Goal: Task Accomplishment & Management: Manage account settings

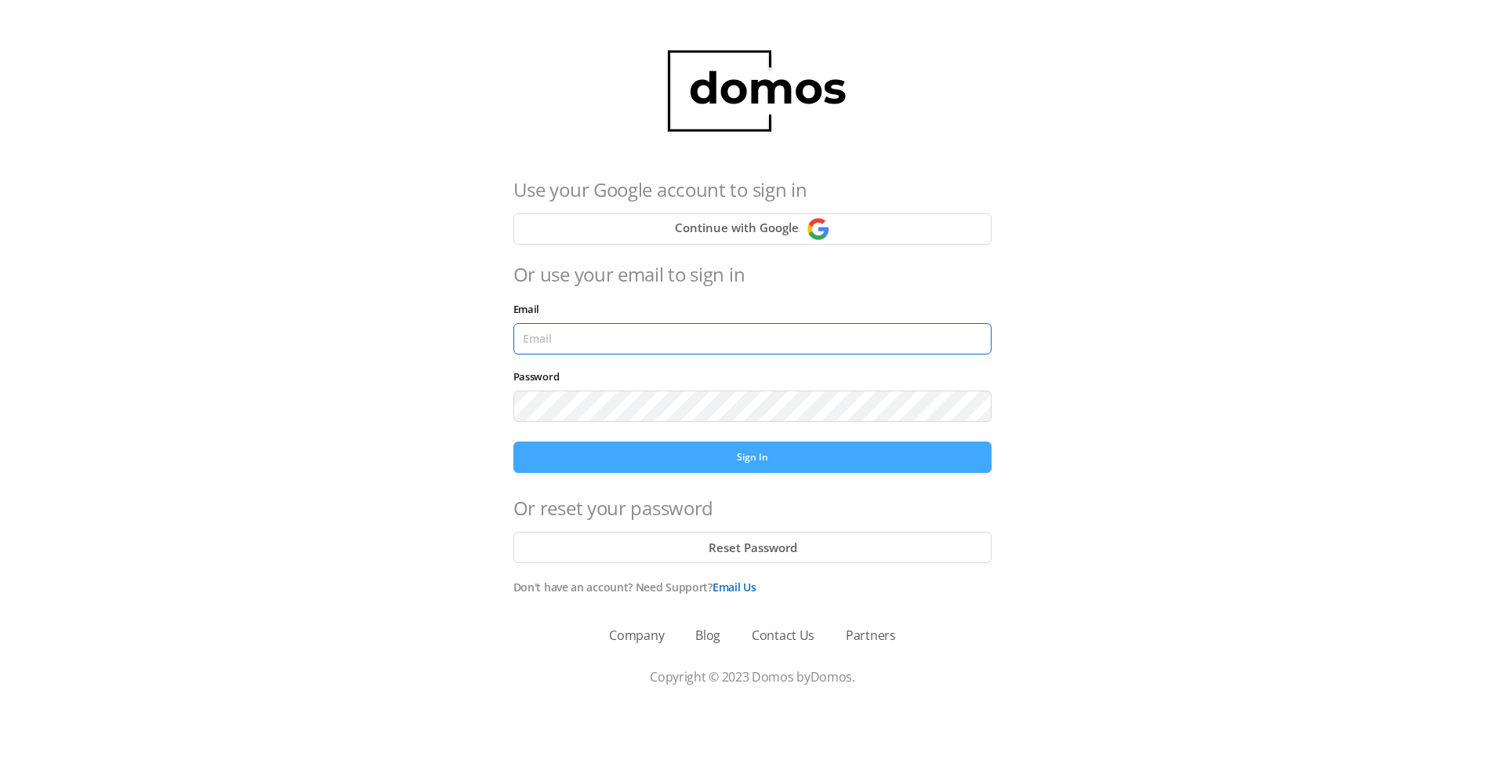
type input "[PERSON_NAME][EMAIL_ADDRESS][DOMAIN_NAME]"
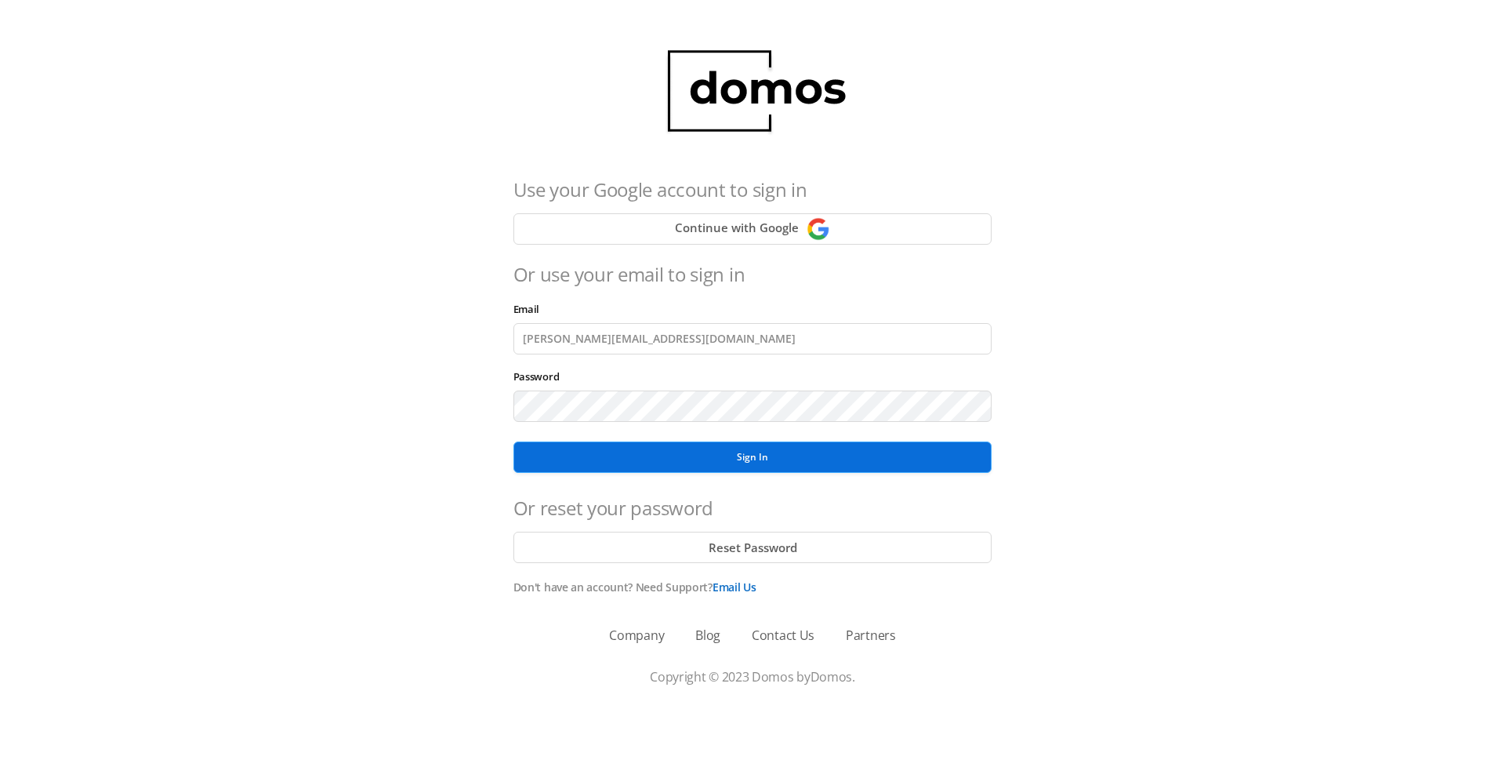
click at [747, 461] on button "Sign In" at bounding box center [752, 456] width 479 height 31
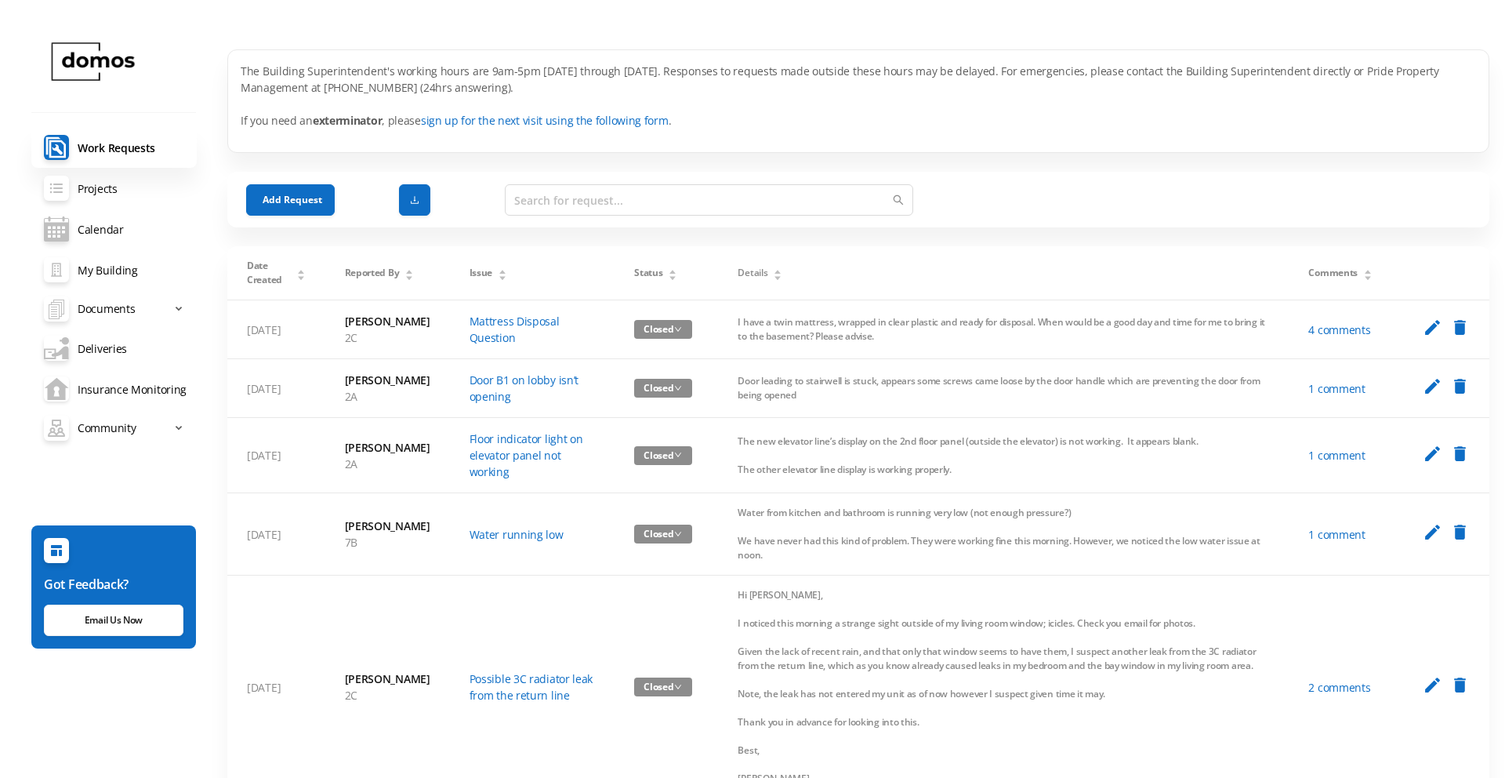
click at [103, 390] on link "Insurance Monitoring" at bounding box center [113, 388] width 165 height 41
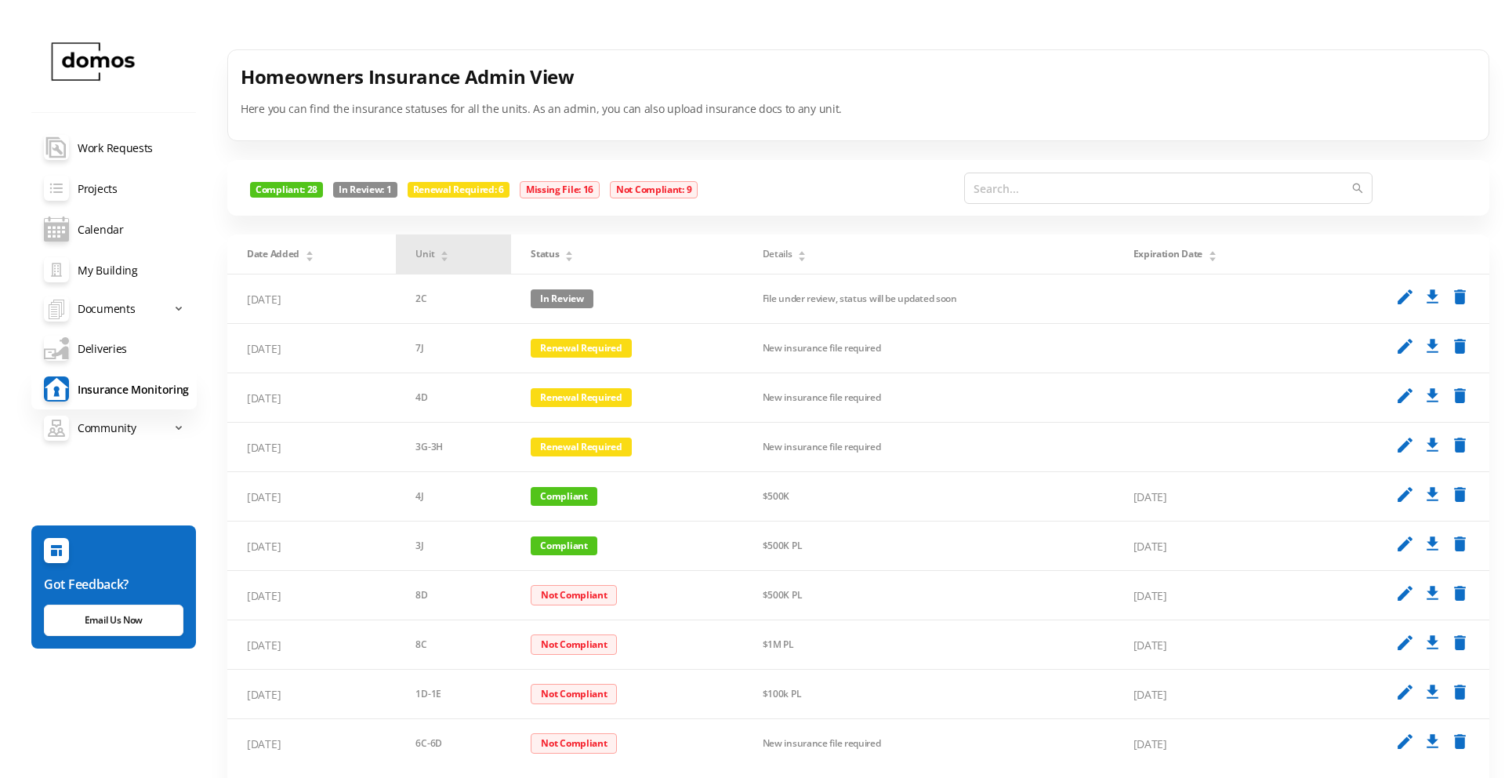
click at [429, 255] on span "Unit" at bounding box center [424, 254] width 19 height 14
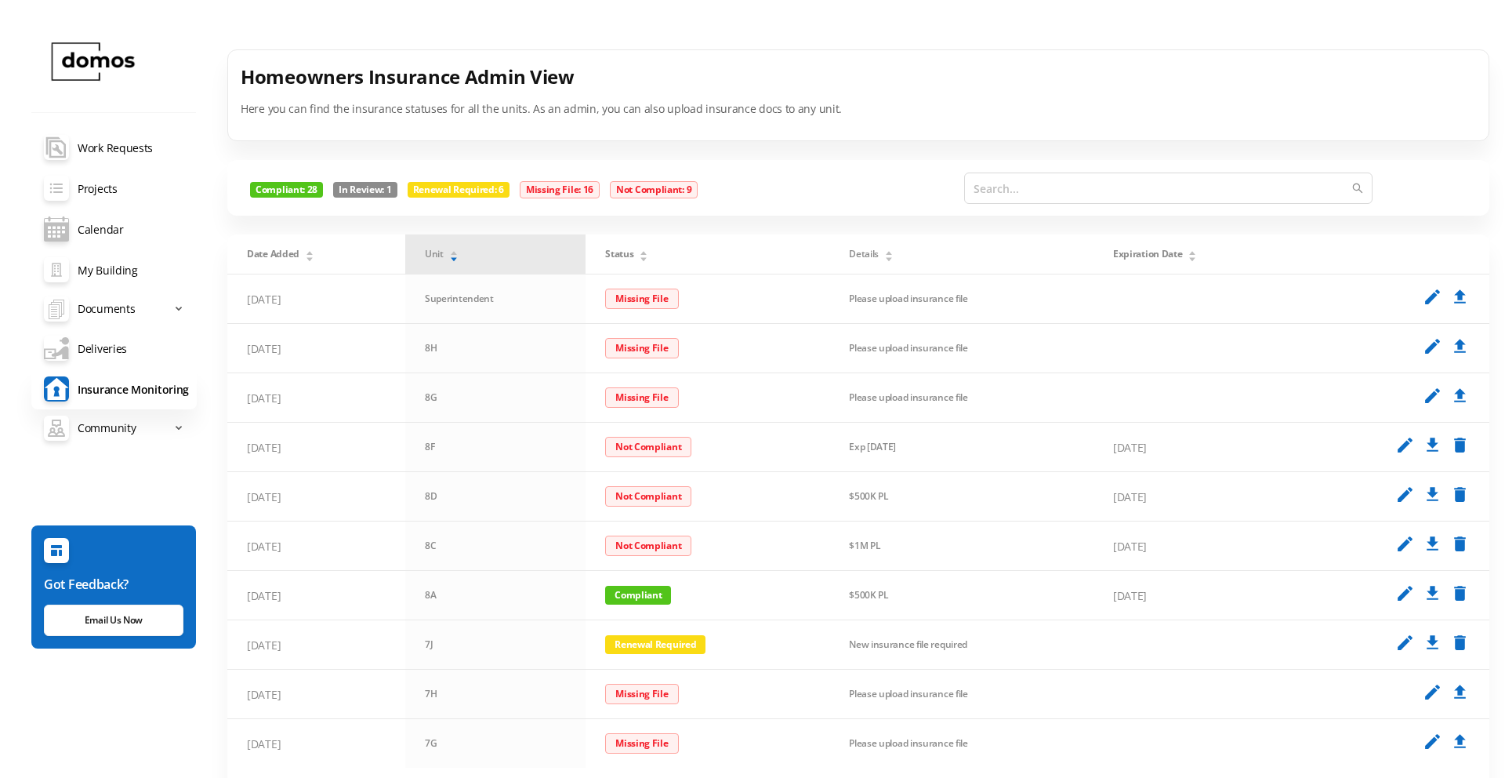
click at [429, 255] on span "Unit" at bounding box center [434, 254] width 19 height 14
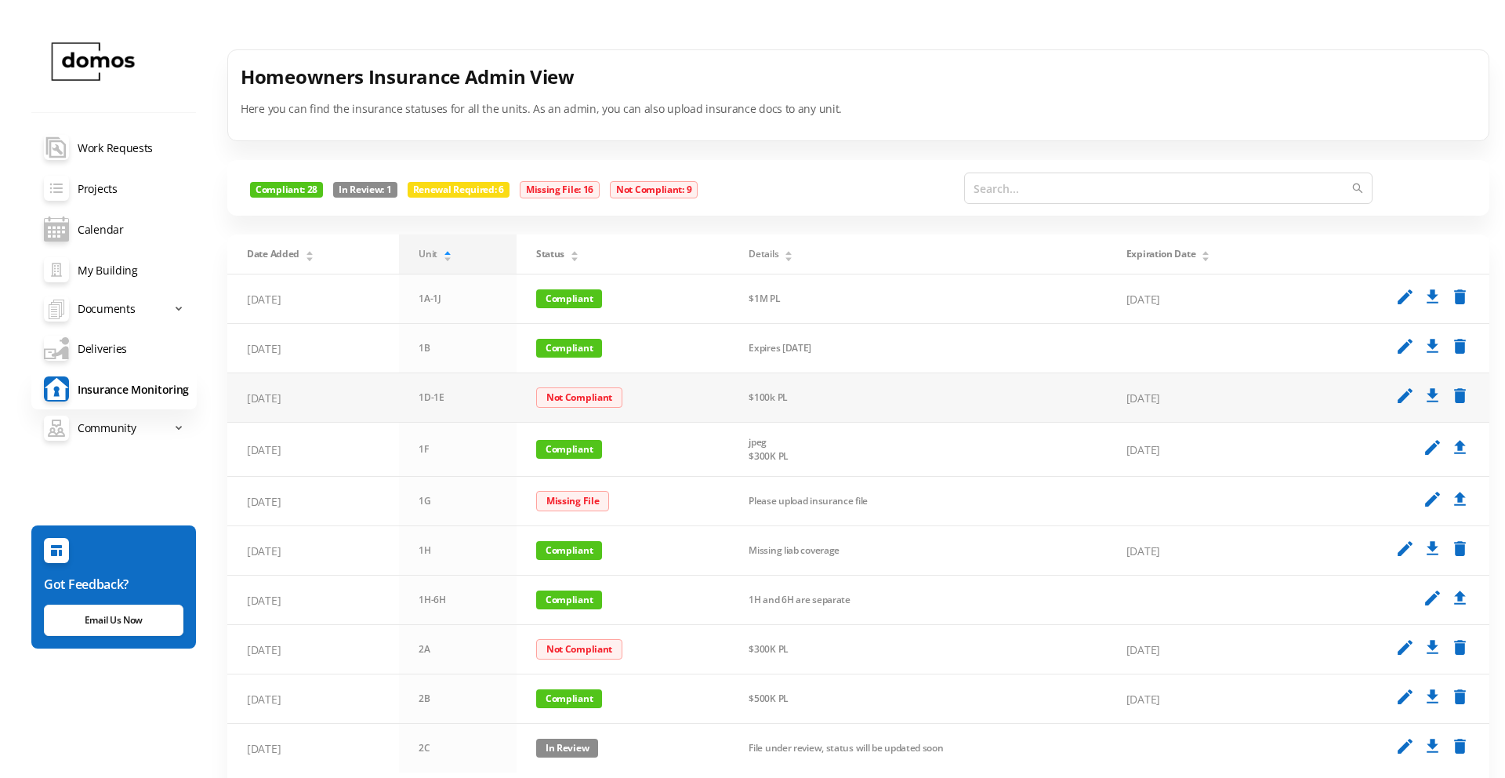
scroll to position [96, 0]
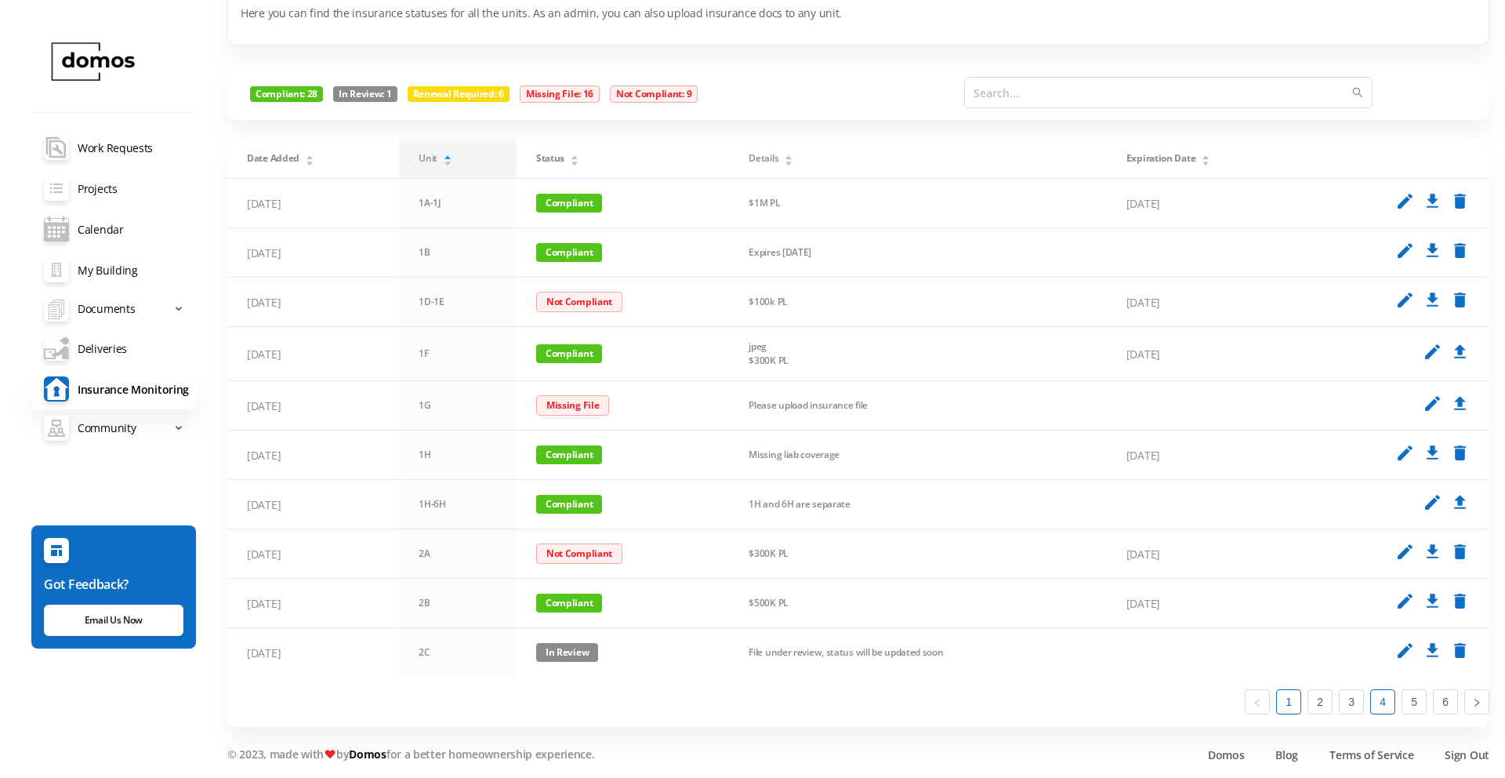
click at [1384, 702] on link "4" at bounding box center [1383, 702] width 24 height 24
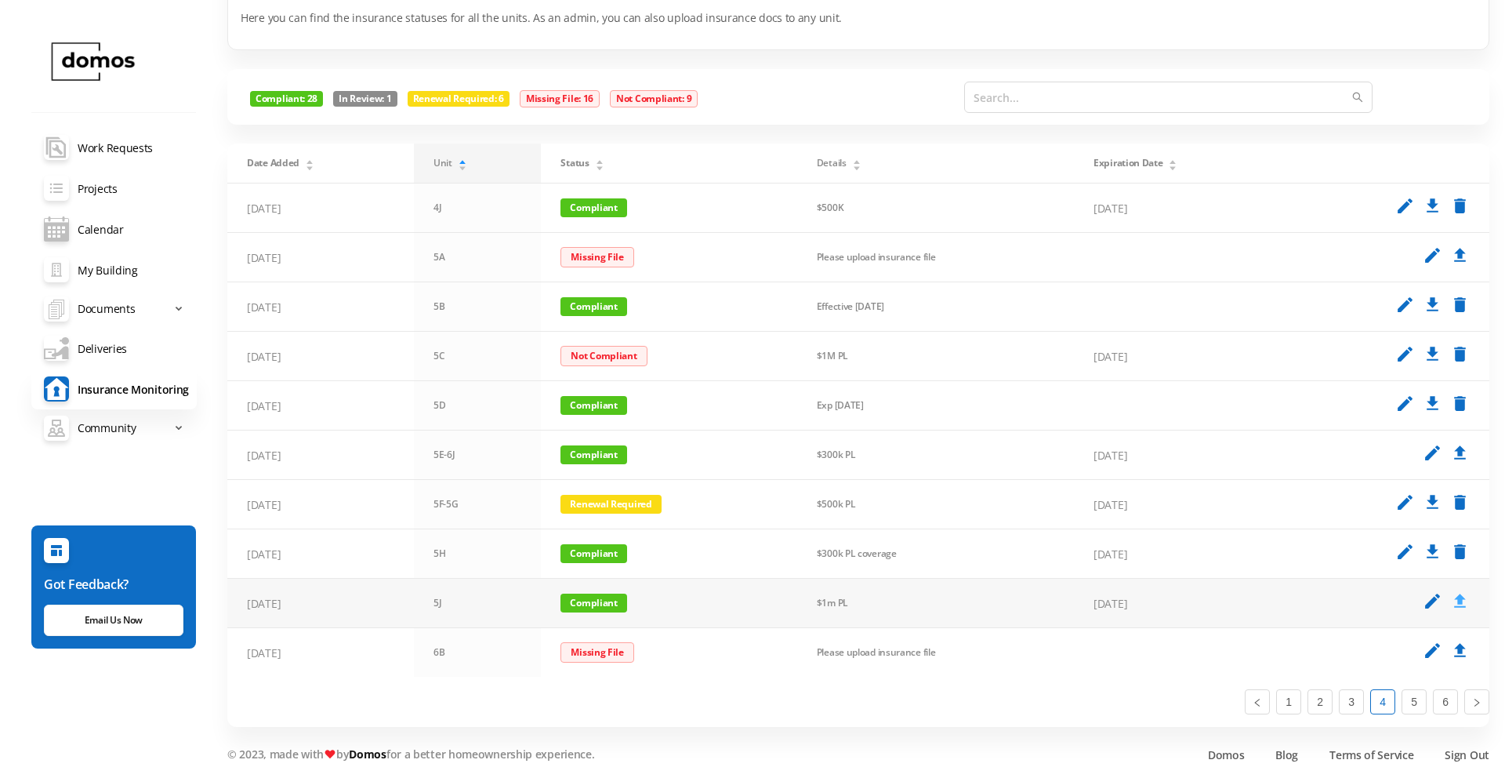
click at [1464, 600] on icon "upload" at bounding box center [1460, 601] width 20 height 20
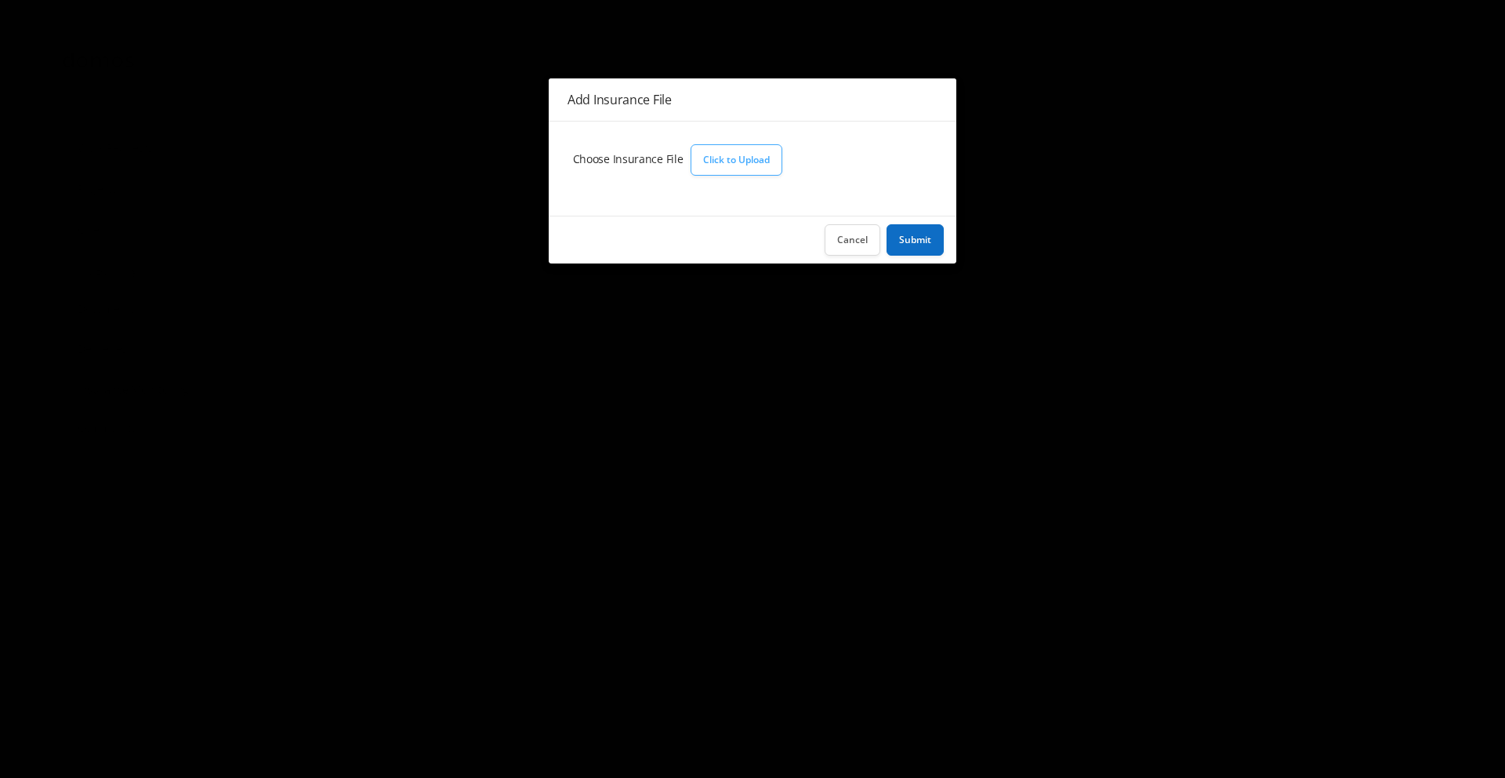
click at [753, 158] on button "Click to Upload" at bounding box center [737, 159] width 92 height 31
click at [852, 244] on button "Cancel" at bounding box center [853, 239] width 56 height 31
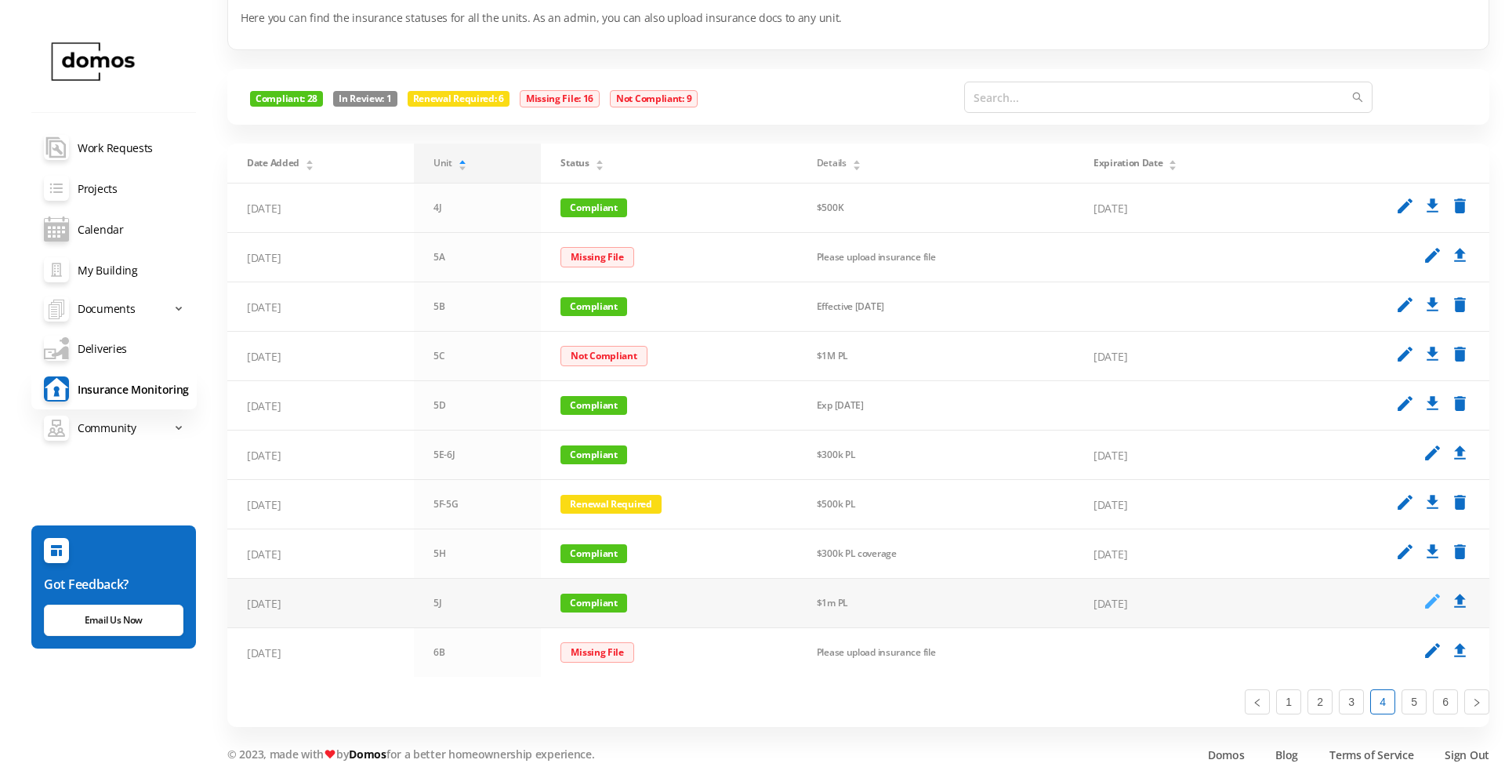
click at [1432, 601] on icon "edit" at bounding box center [1433, 601] width 20 height 20
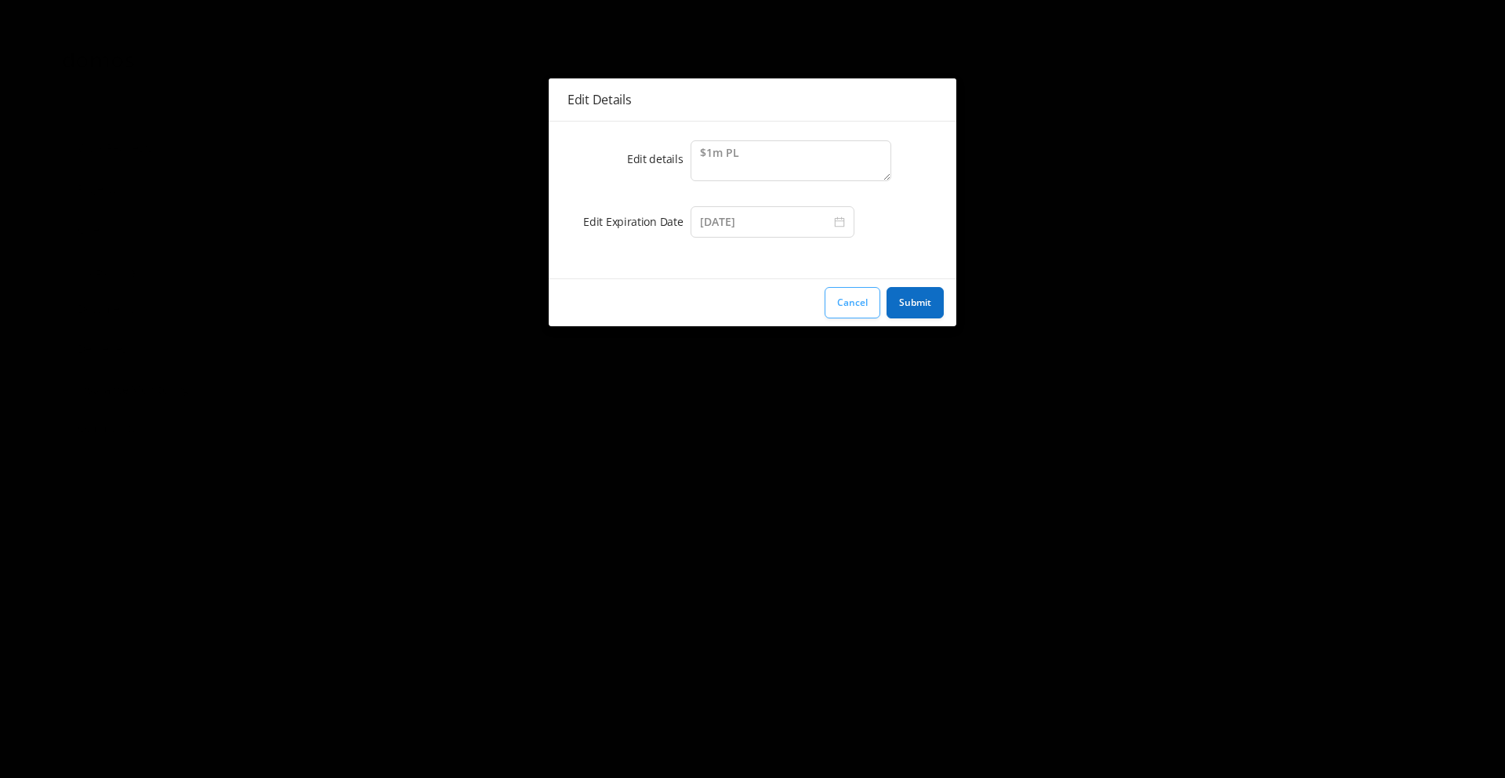
click at [851, 307] on button "Cancel" at bounding box center [853, 302] width 56 height 31
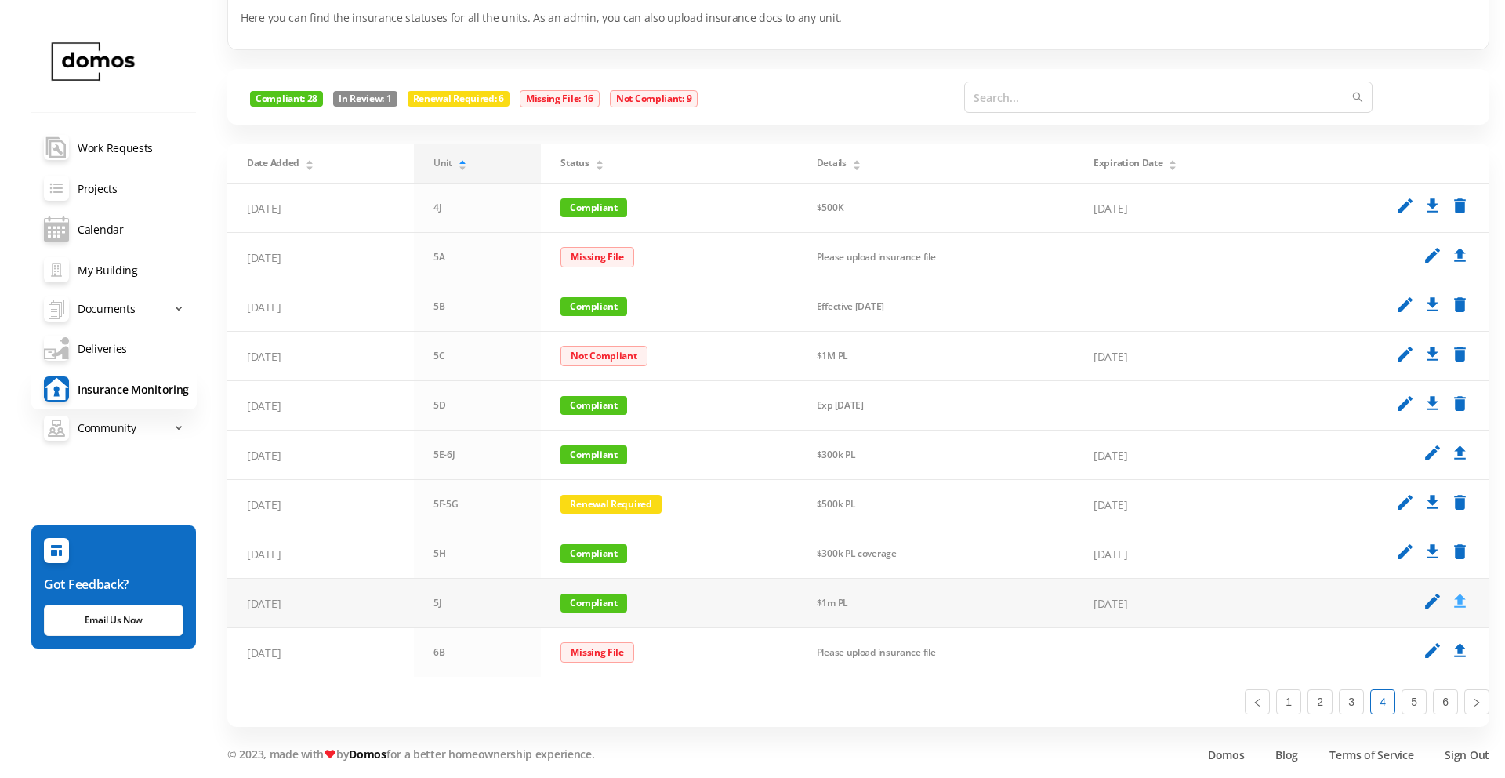
click at [1460, 600] on icon "upload" at bounding box center [1460, 601] width 20 height 20
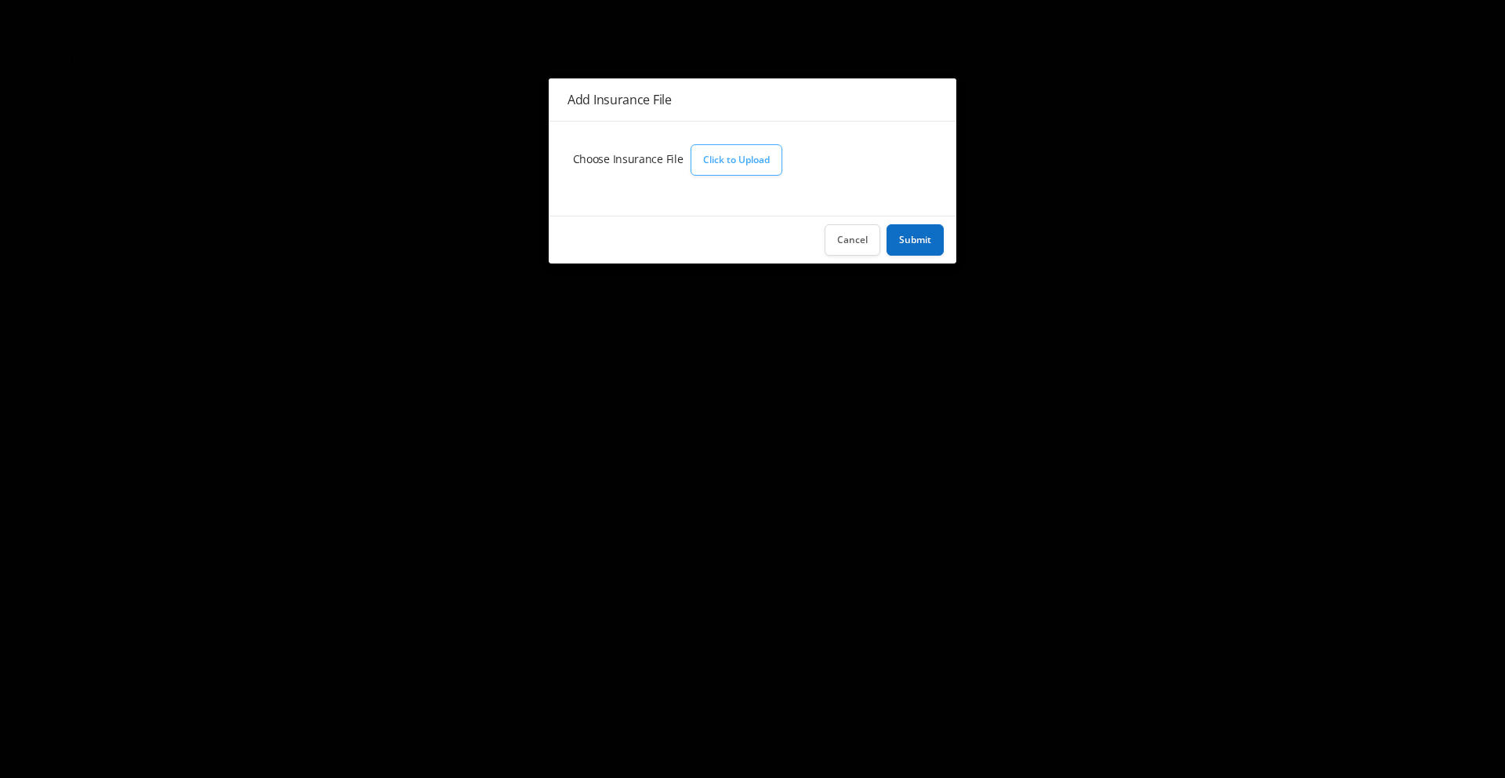
click at [753, 173] on button "Click to Upload" at bounding box center [737, 159] width 92 height 31
click at [859, 242] on button "Cancel" at bounding box center [853, 239] width 56 height 31
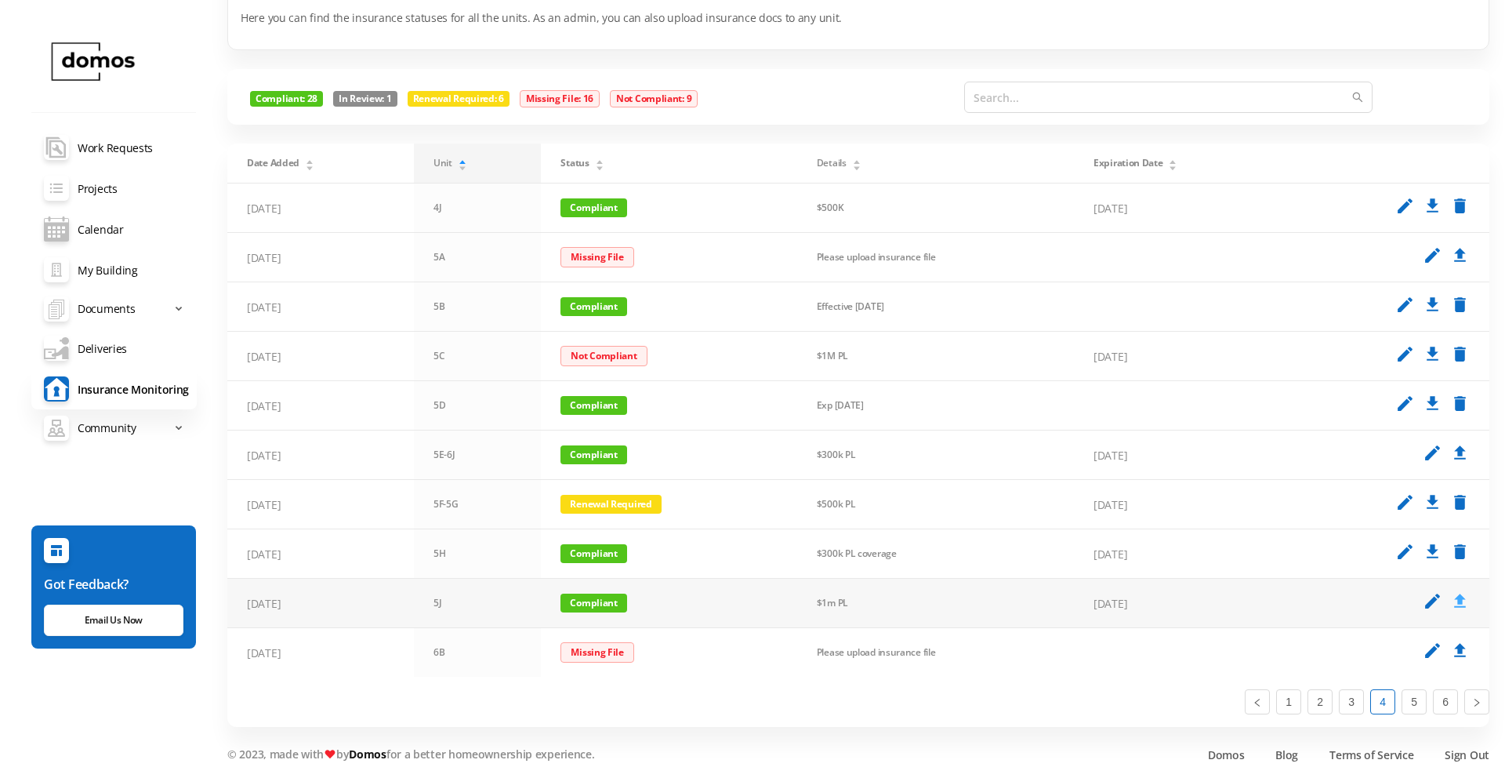
click at [1460, 597] on icon "upload" at bounding box center [1460, 601] width 20 height 20
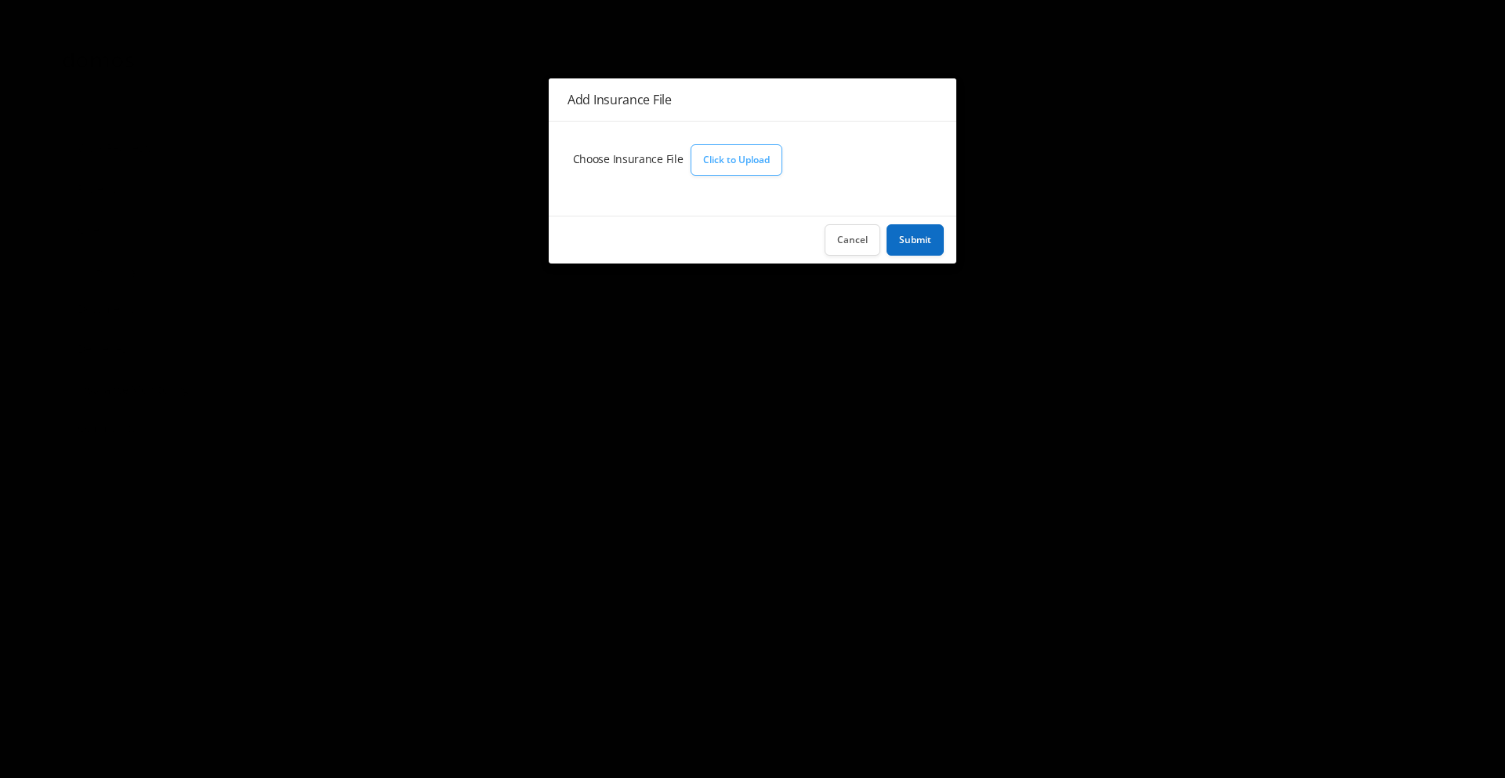
click at [725, 157] on button "Click to Upload" at bounding box center [737, 159] width 92 height 31
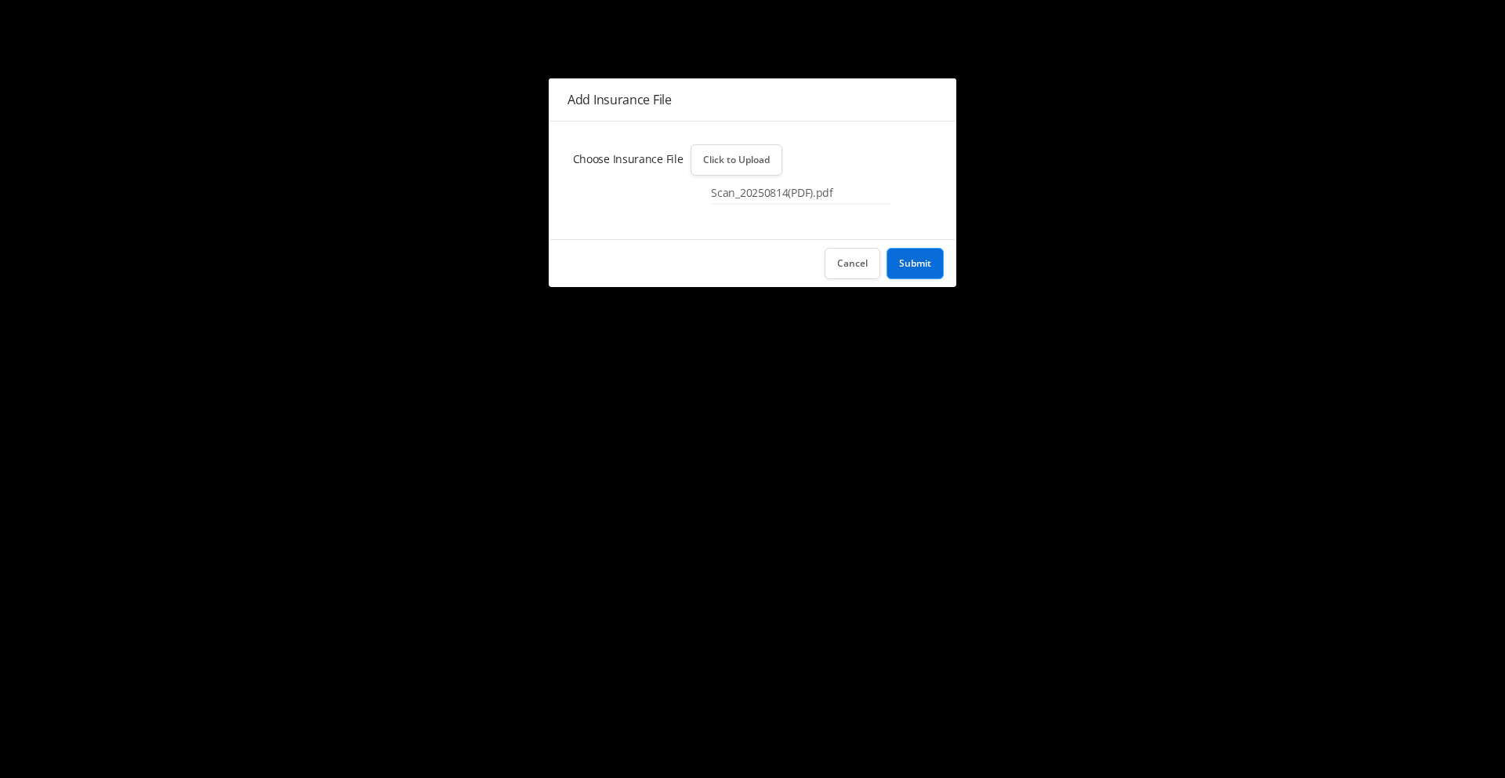
click at [919, 260] on button "Submit" at bounding box center [915, 263] width 57 height 31
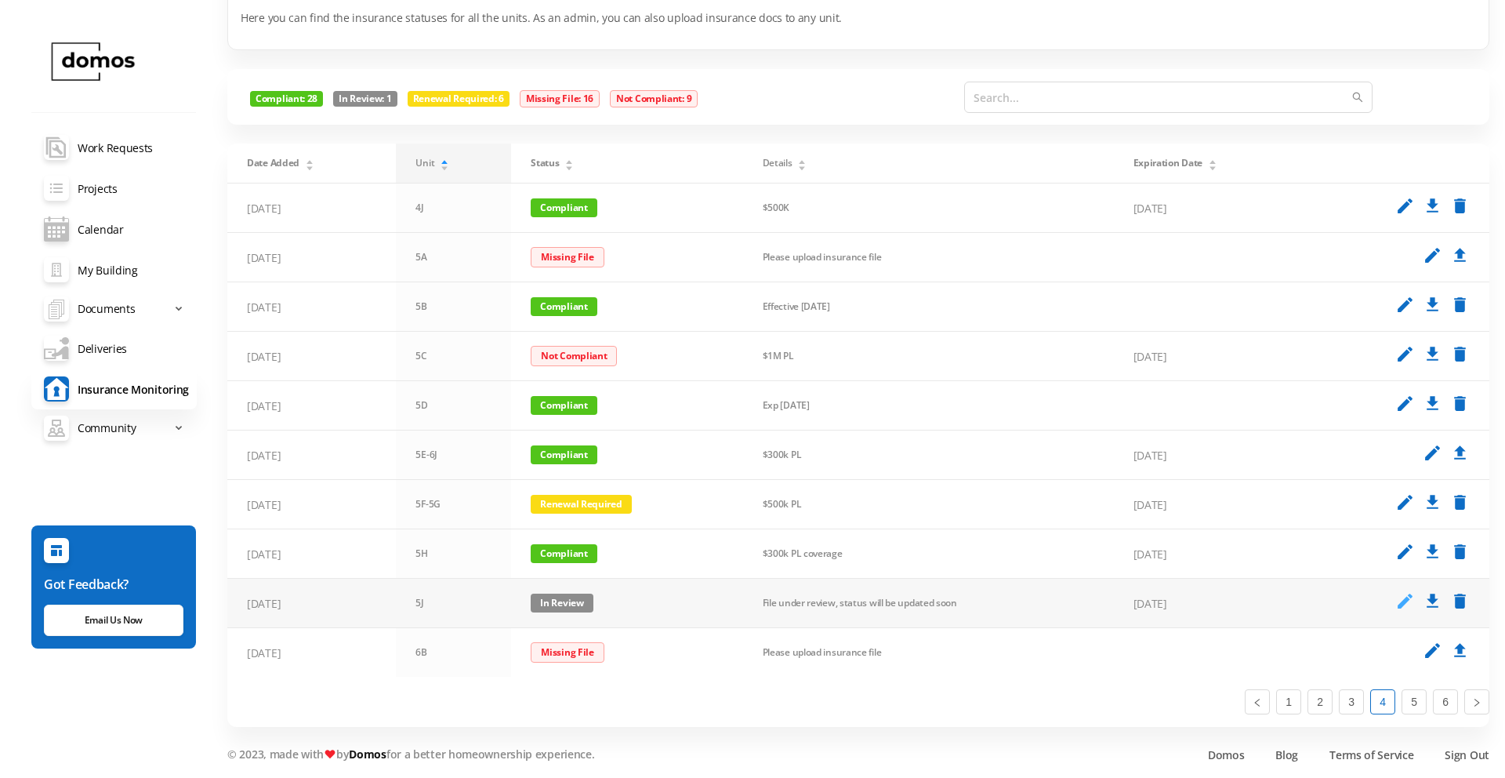
click at [1404, 603] on icon "edit" at bounding box center [1405, 601] width 20 height 20
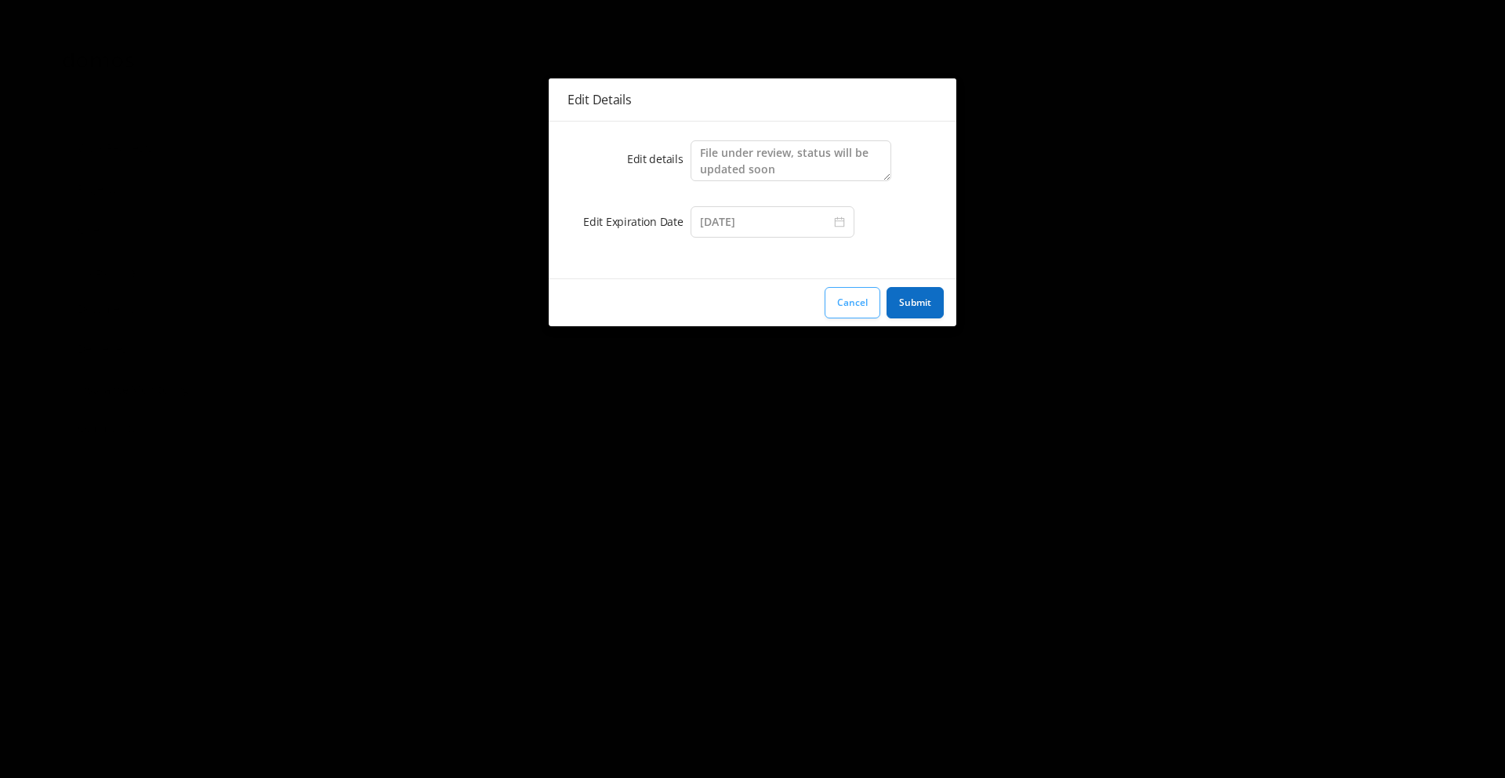
click at [843, 295] on button "Cancel" at bounding box center [853, 302] width 56 height 31
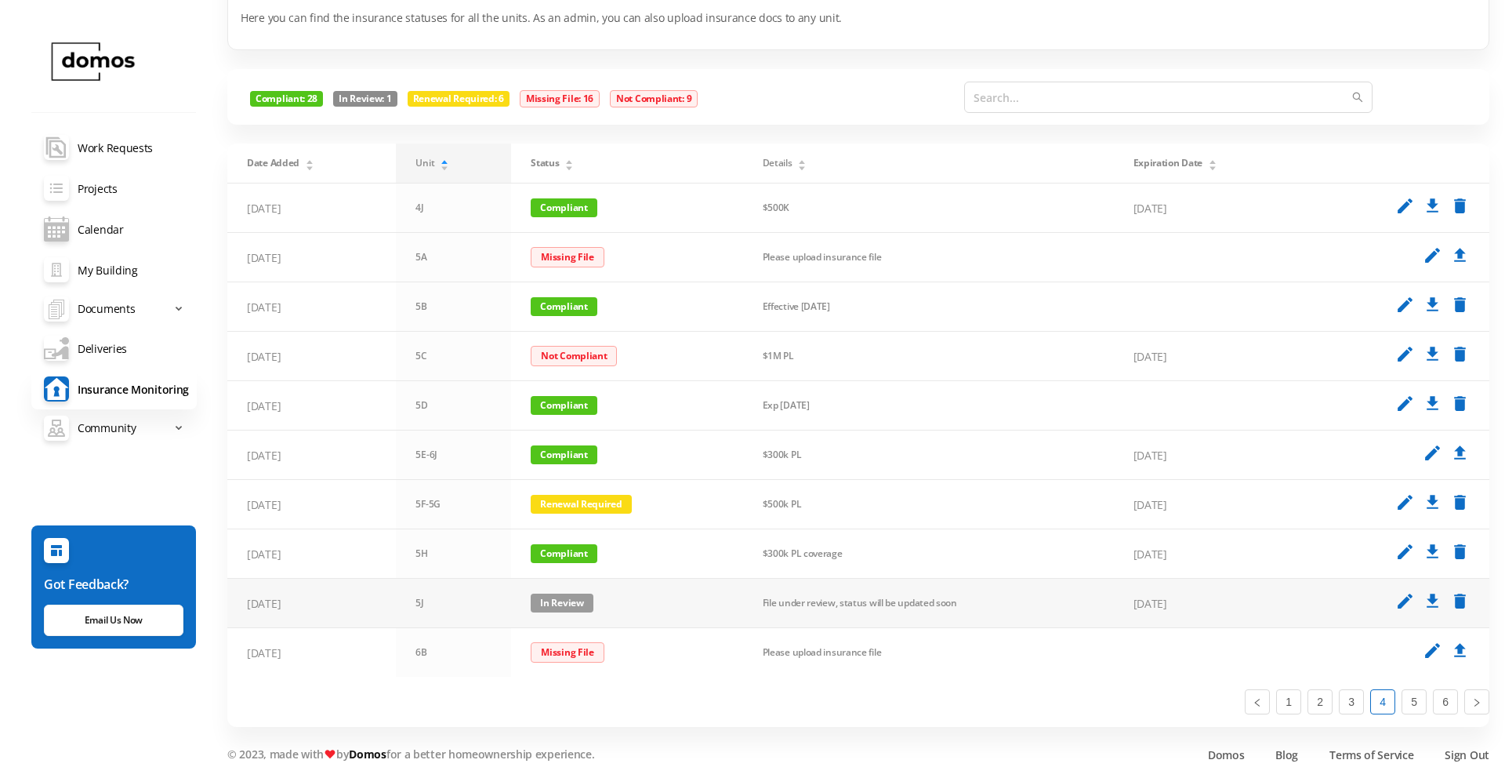
click at [574, 600] on span "In Review" at bounding box center [562, 602] width 62 height 19
click at [590, 748] on link "Compliant" at bounding box center [586, 738] width 111 height 25
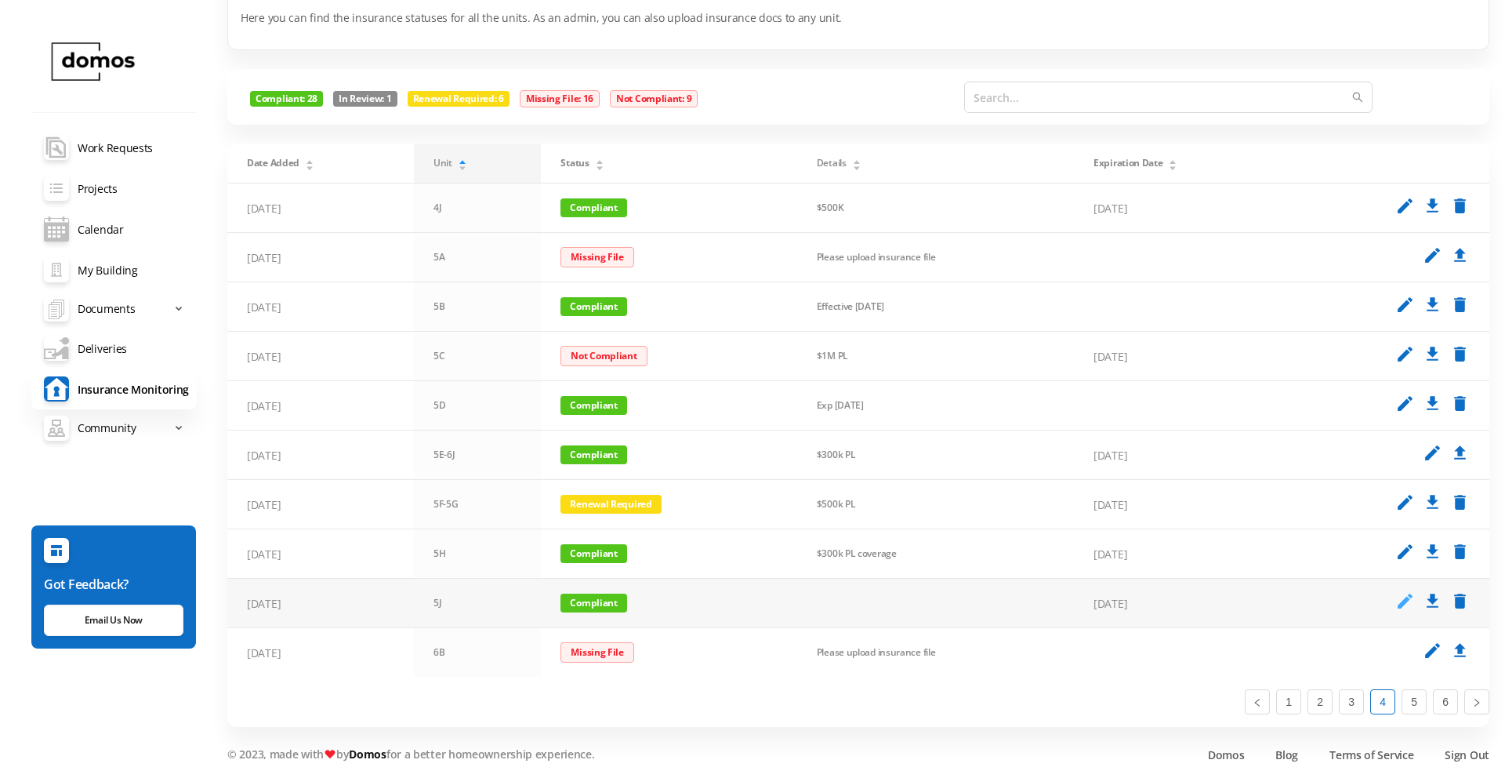
click at [1410, 602] on icon "edit" at bounding box center [1405, 601] width 20 height 20
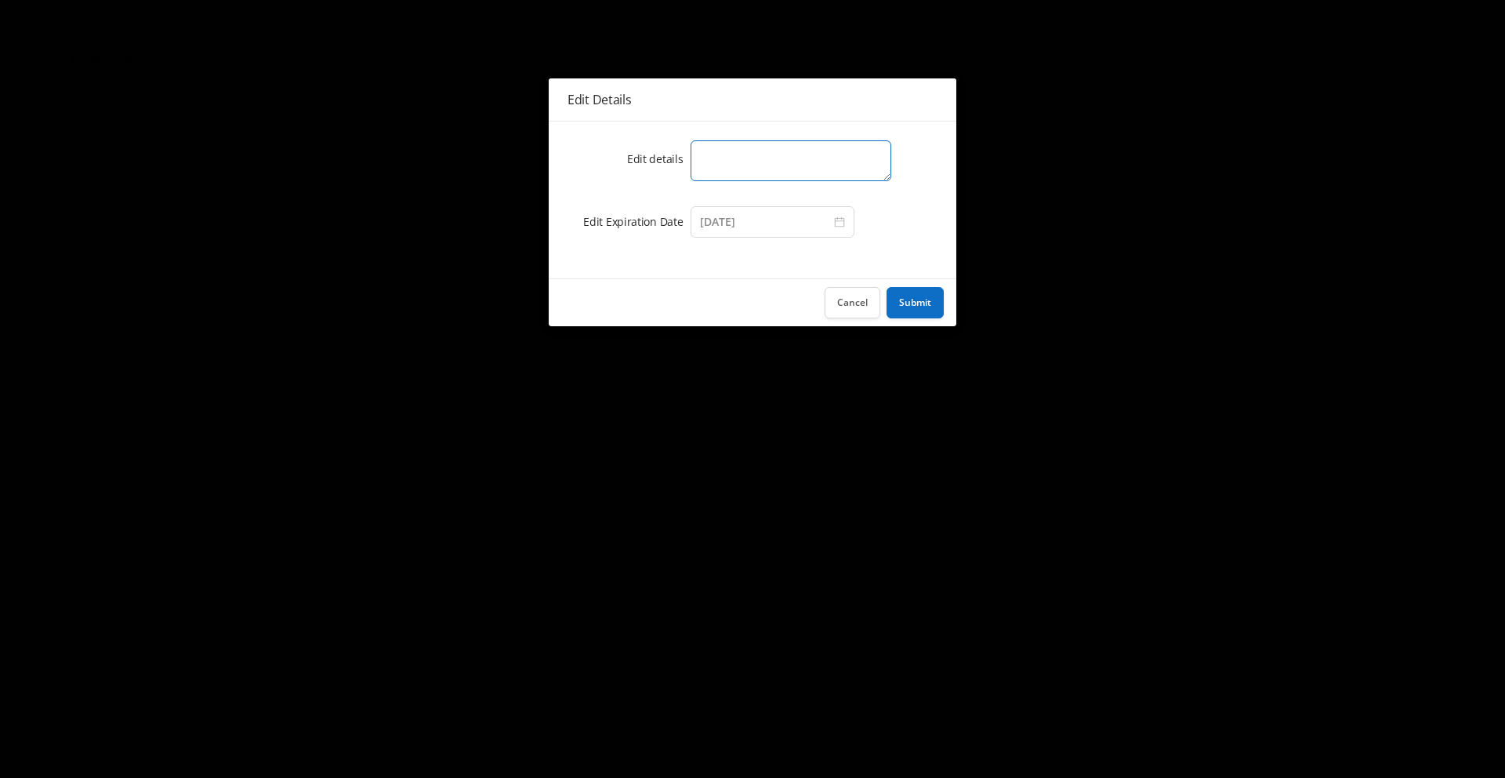
click at [758, 161] on textarea at bounding box center [791, 160] width 201 height 41
type textarea "$1M PL"
click at [719, 223] on input "[DATE]" at bounding box center [773, 221] width 164 height 31
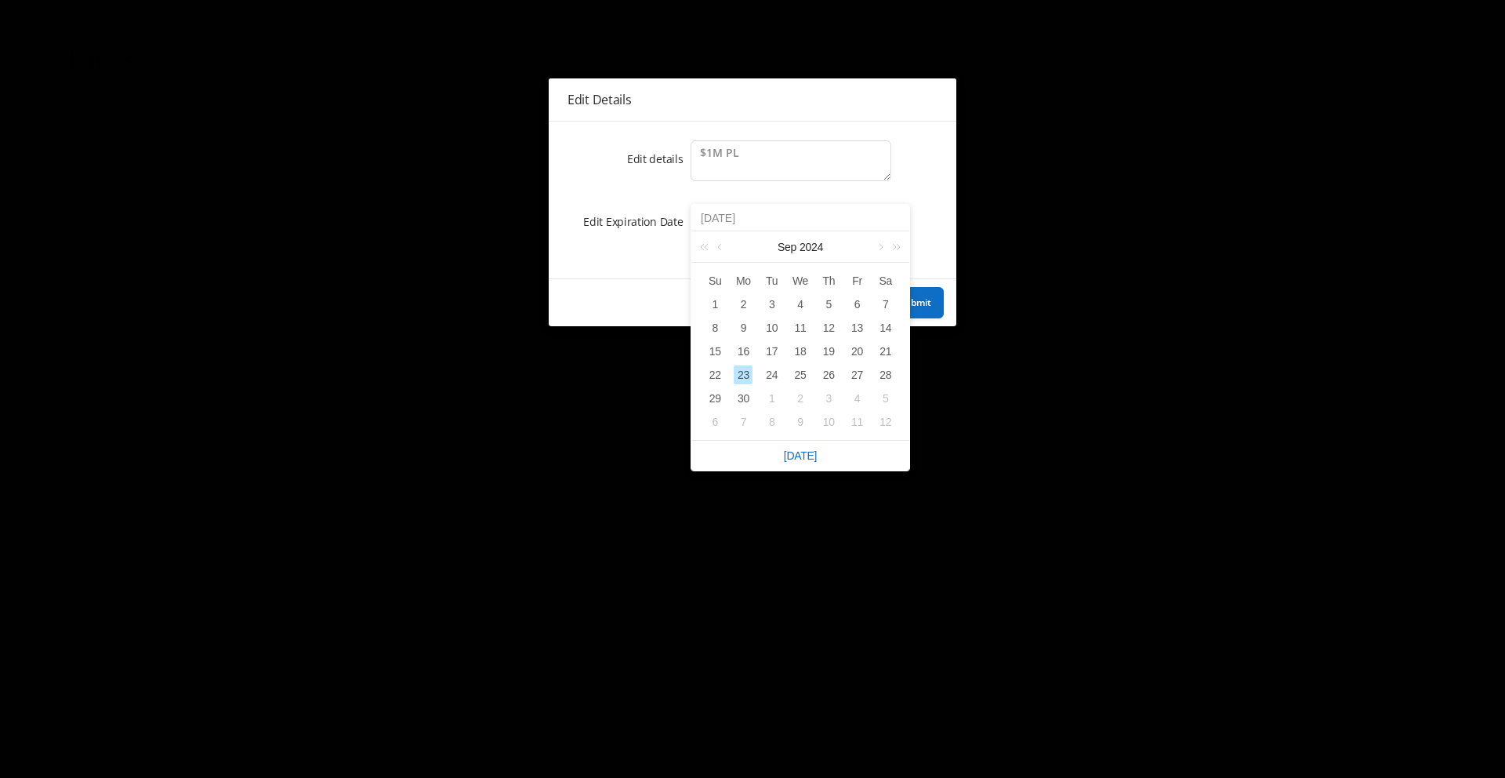
type input "09/23/202"
type input "[DATE]"
click at [801, 377] on div "23" at bounding box center [800, 374] width 19 height 19
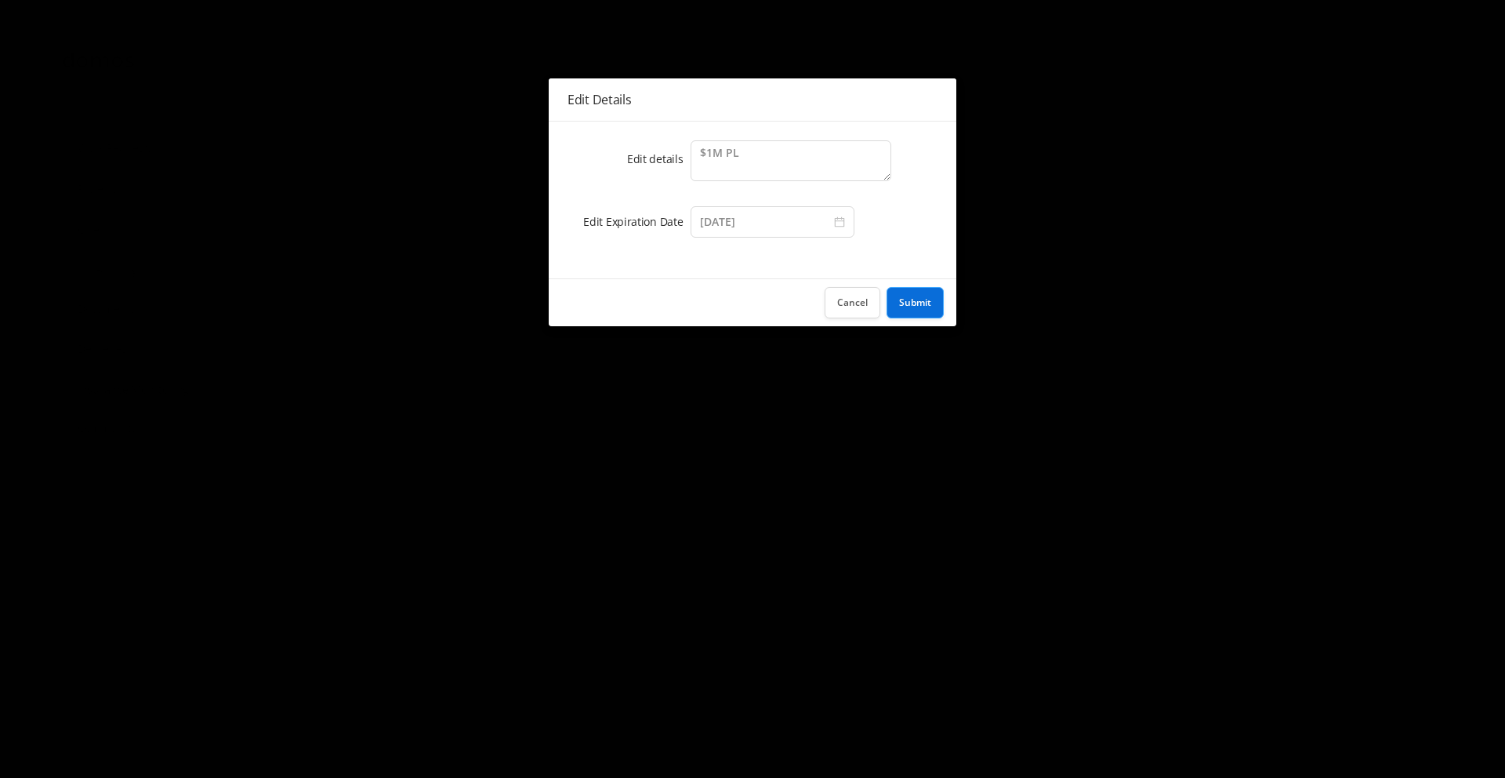
click at [910, 309] on button "Submit" at bounding box center [915, 302] width 57 height 31
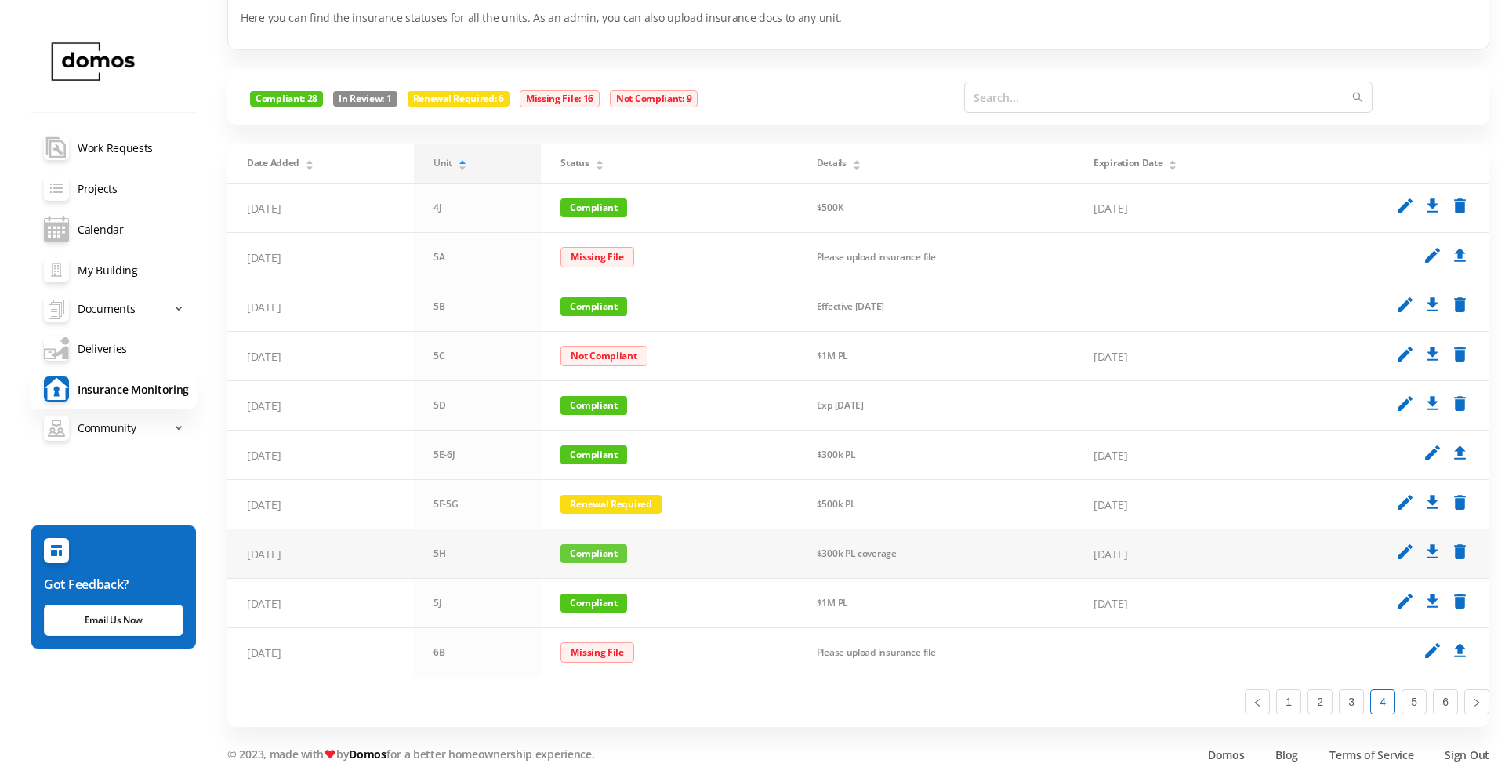
click at [571, 550] on span "Compliant" at bounding box center [593, 553] width 66 height 19
click at [513, 697] on div "Date Added Unit Status Details Expiration Date [DATE] 4J Compliant $500K [DATE]…" at bounding box center [858, 434] width 1262 height 583
click at [522, 699] on div "Date Added Unit Status Details Expiration Date [DATE] 4J Compliant $500K [DATE]…" at bounding box center [858, 434] width 1262 height 583
